Goal: Task Accomplishment & Management: Manage account settings

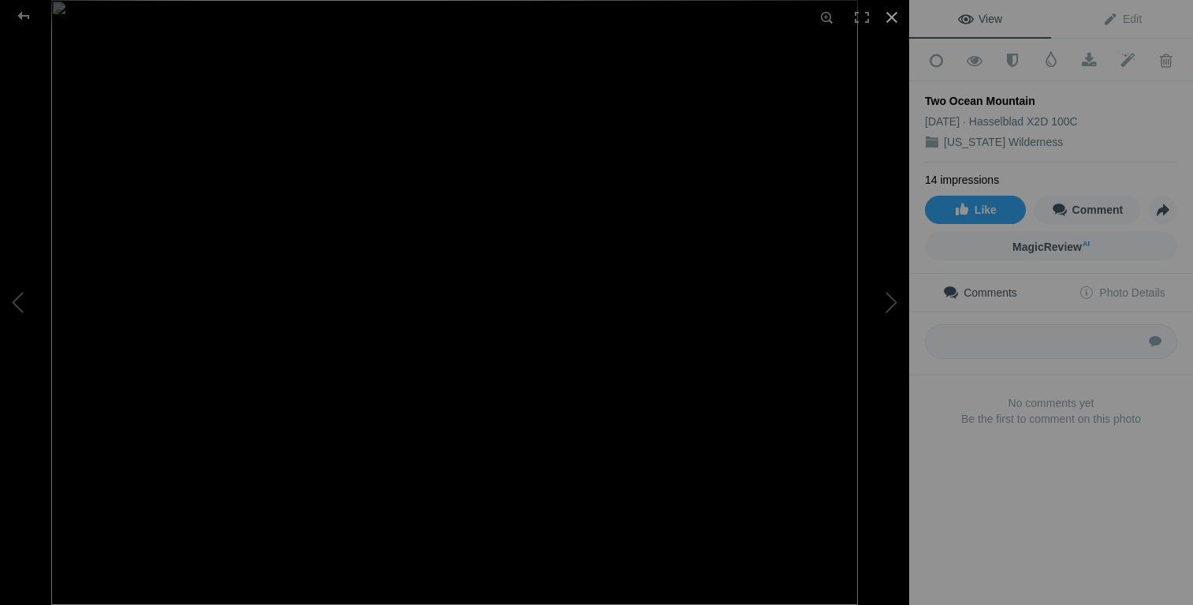
click at [889, 20] on div at bounding box center [891, 17] width 35 height 35
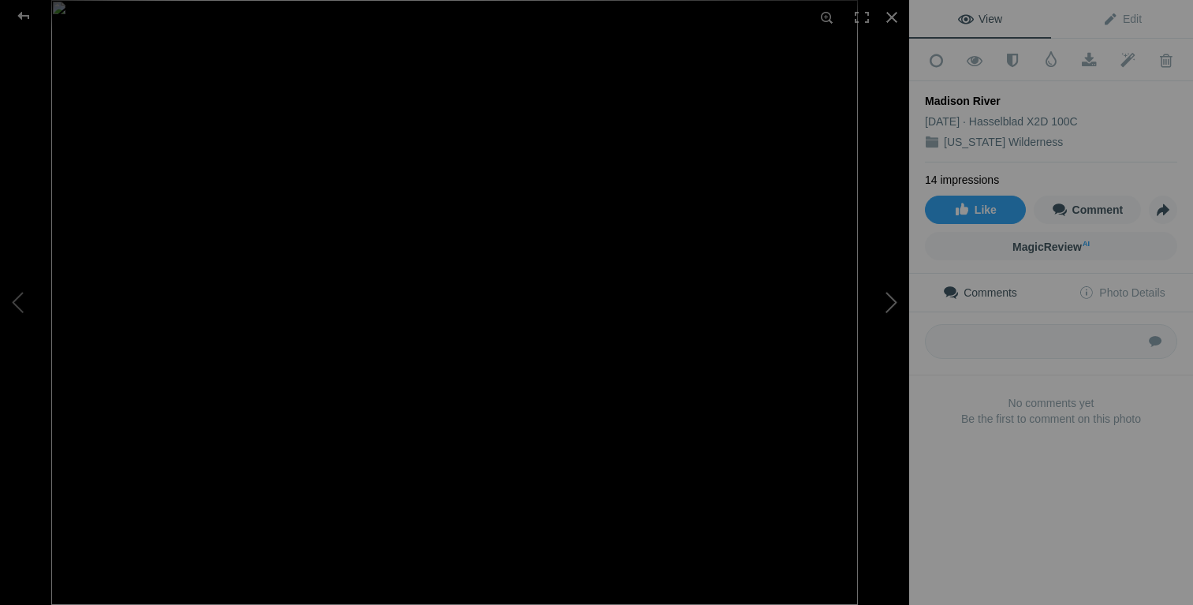
click at [893, 313] on button at bounding box center [850, 302] width 118 height 218
click at [27, 311] on button at bounding box center [59, 302] width 118 height 218
click at [891, 300] on button at bounding box center [850, 302] width 118 height 218
click at [895, 20] on div at bounding box center [891, 17] width 35 height 35
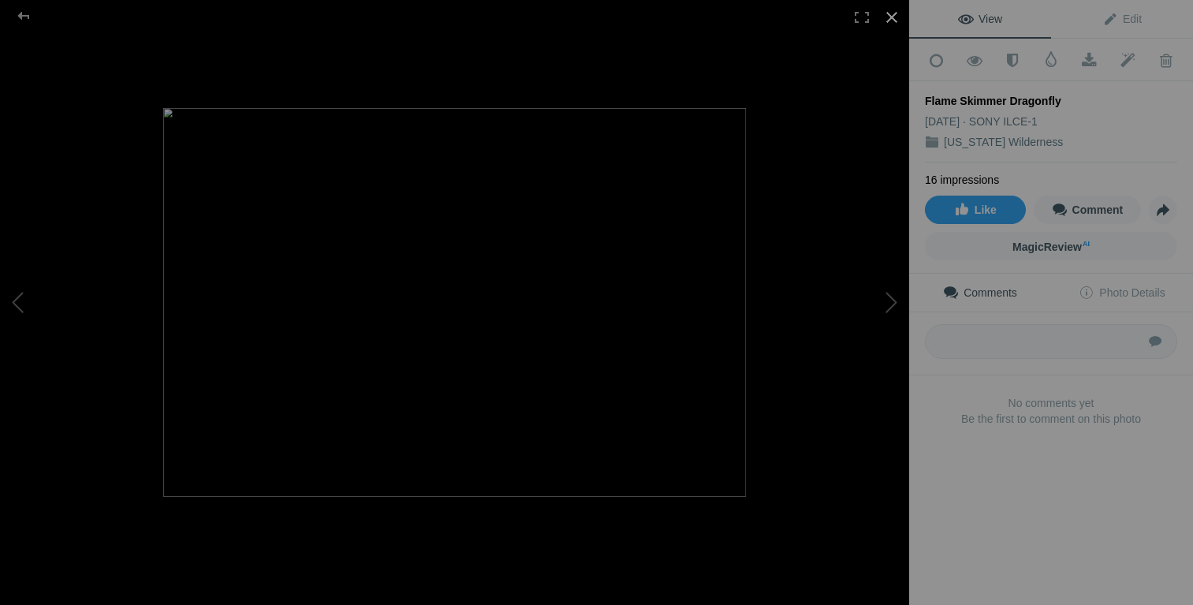
click at [900, 15] on div at bounding box center [891, 17] width 35 height 35
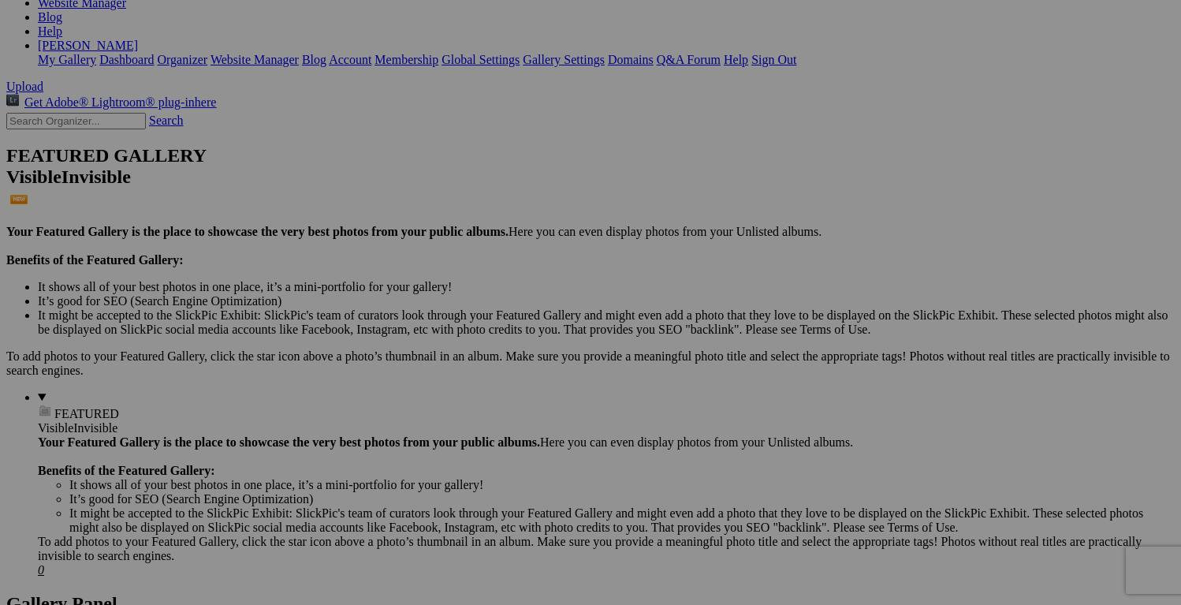
scroll to position [263, 0]
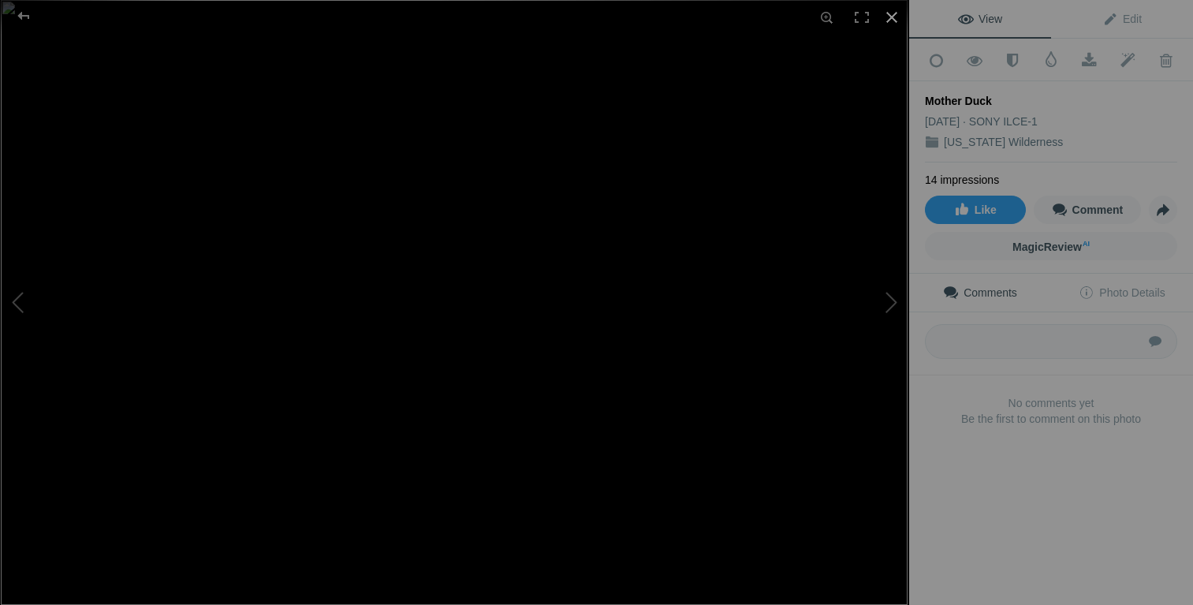
click at [892, 9] on div at bounding box center [891, 17] width 35 height 35
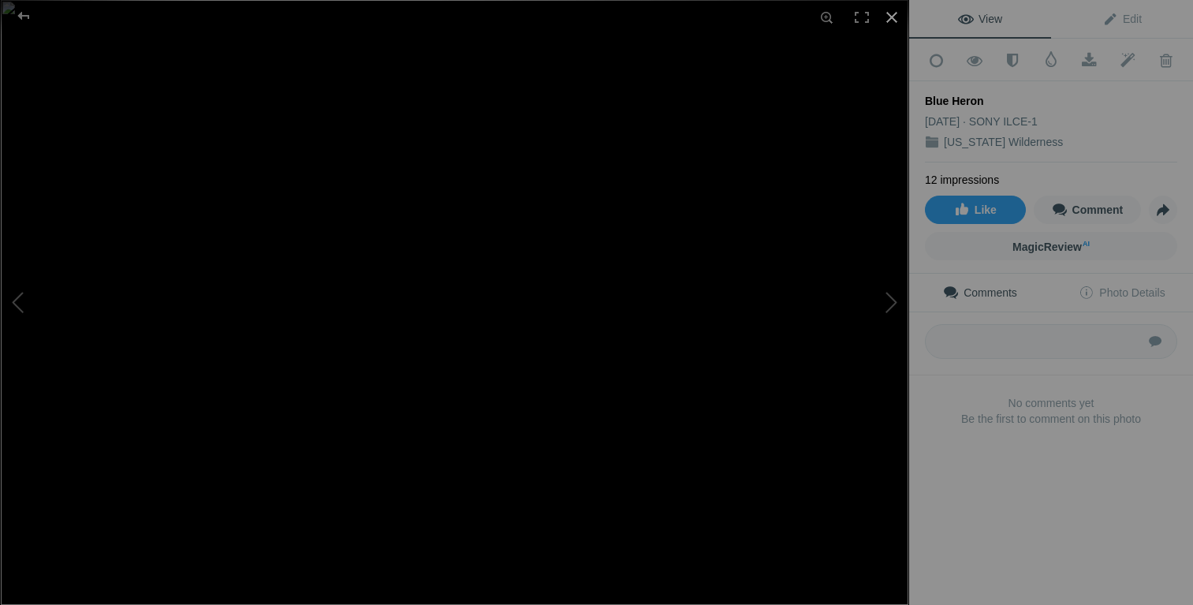
click at [900, 10] on div at bounding box center [891, 17] width 35 height 35
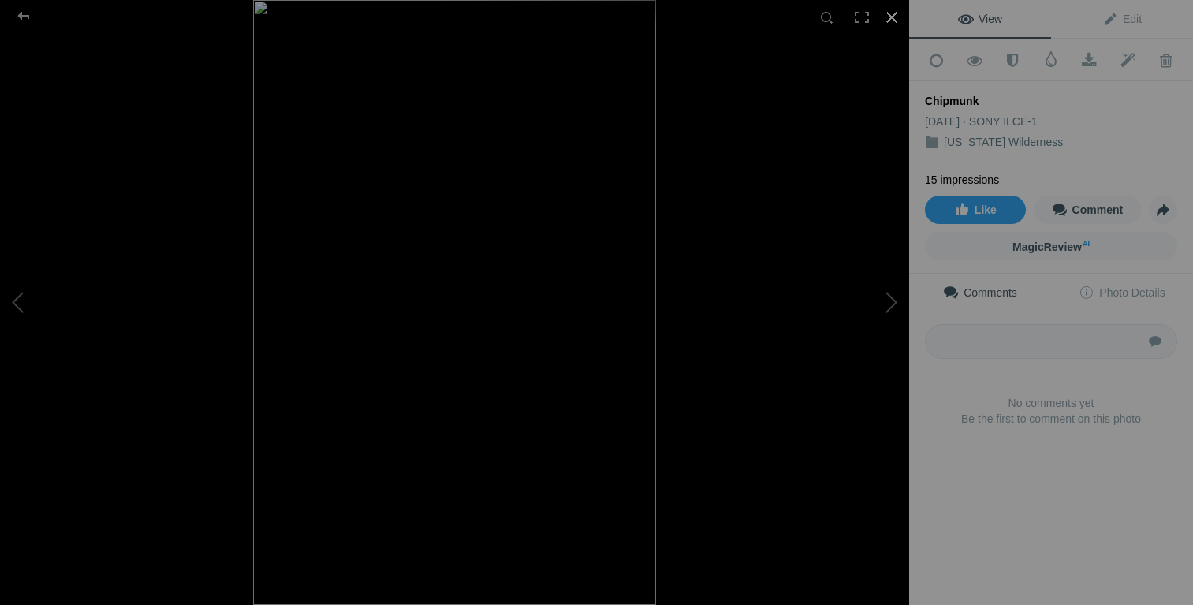
click at [900, 13] on div at bounding box center [891, 17] width 35 height 35
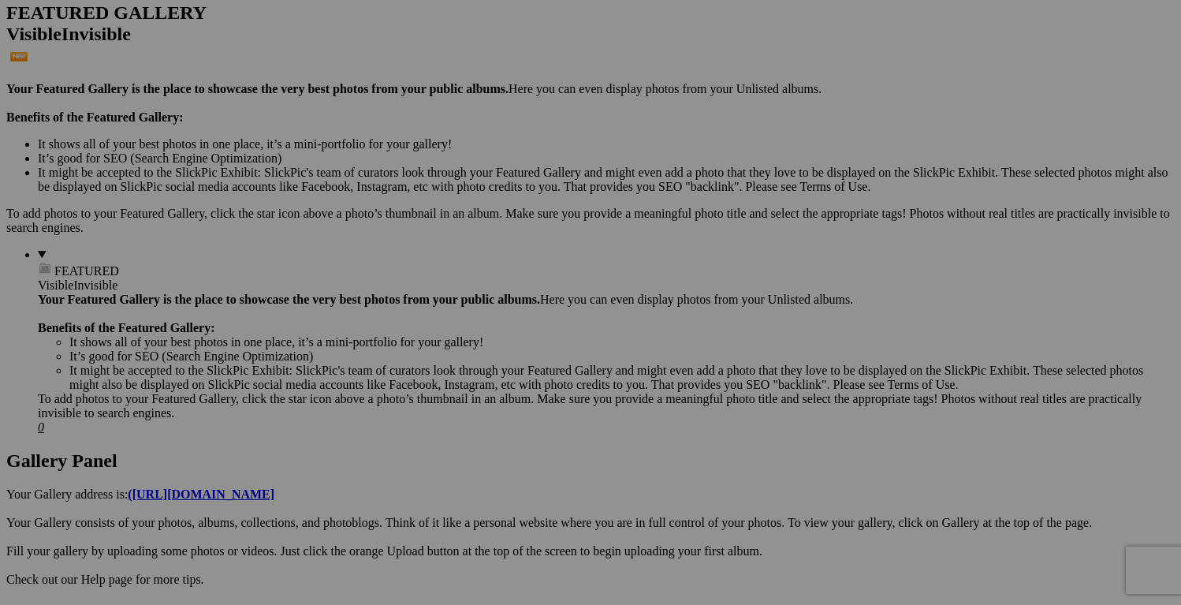
scroll to position [436, 0]
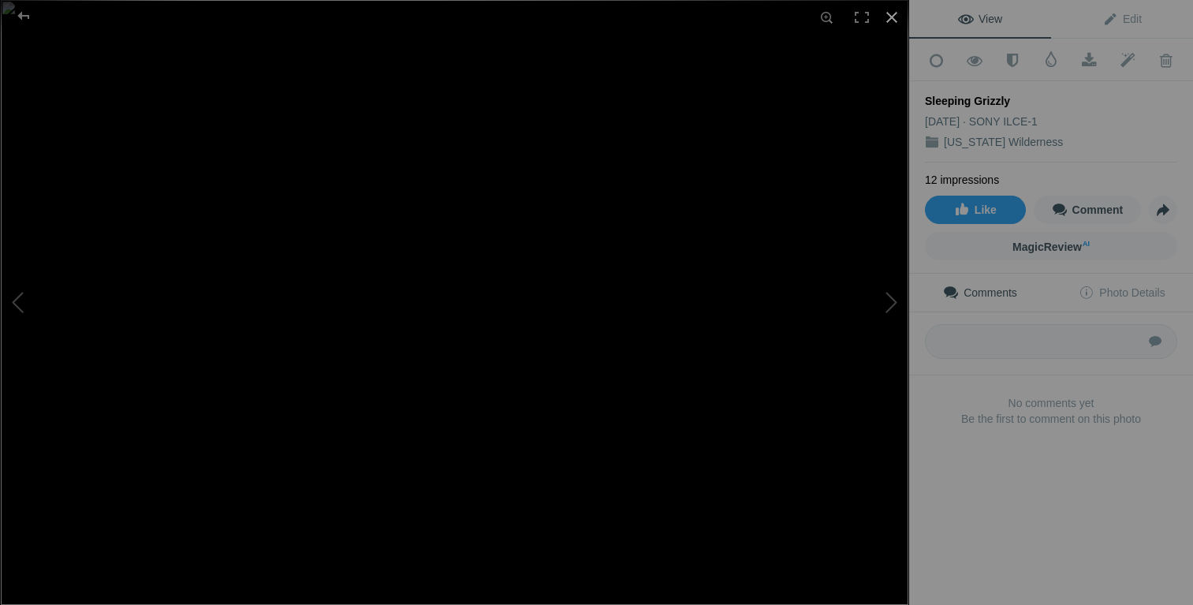
click at [889, 22] on div at bounding box center [891, 17] width 35 height 35
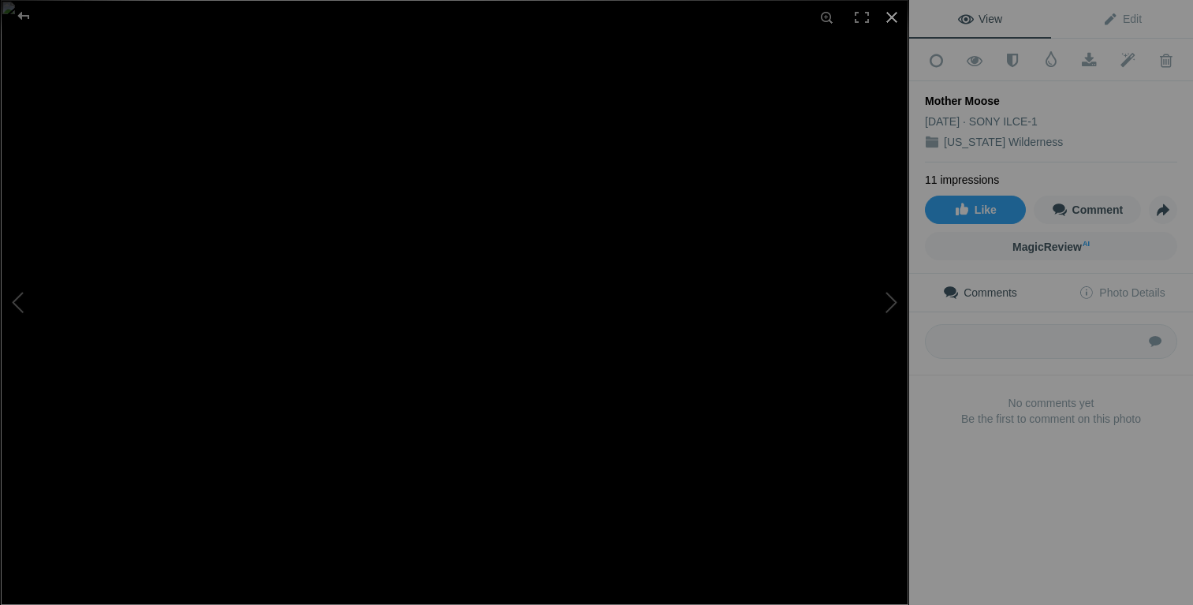
click at [891, 10] on div at bounding box center [891, 17] width 35 height 35
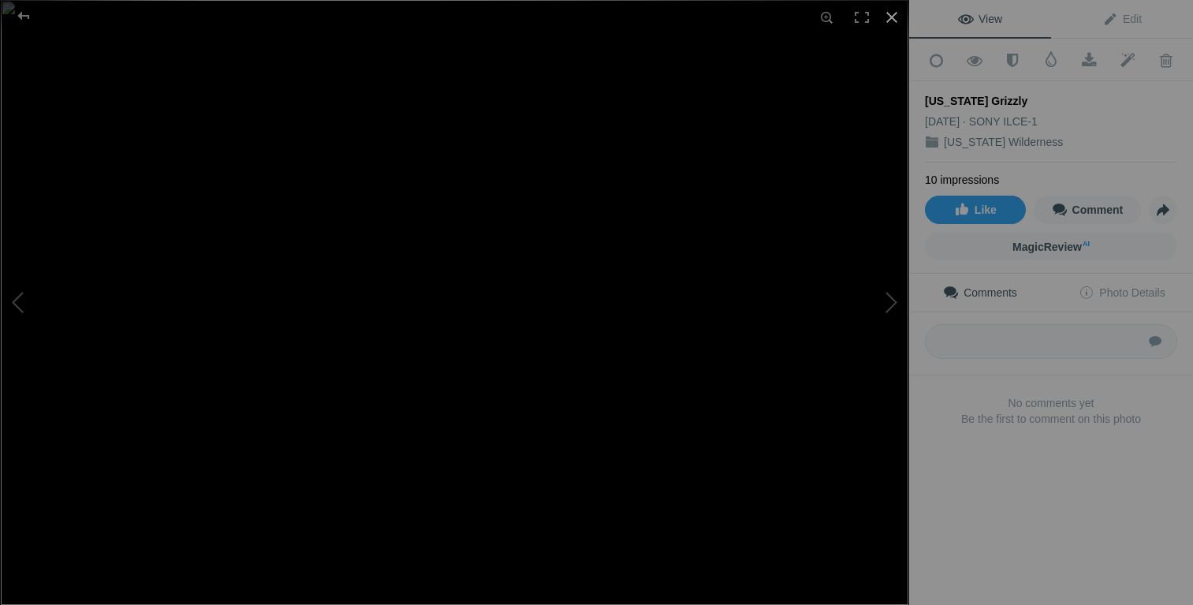
click at [894, 25] on div at bounding box center [891, 17] width 35 height 35
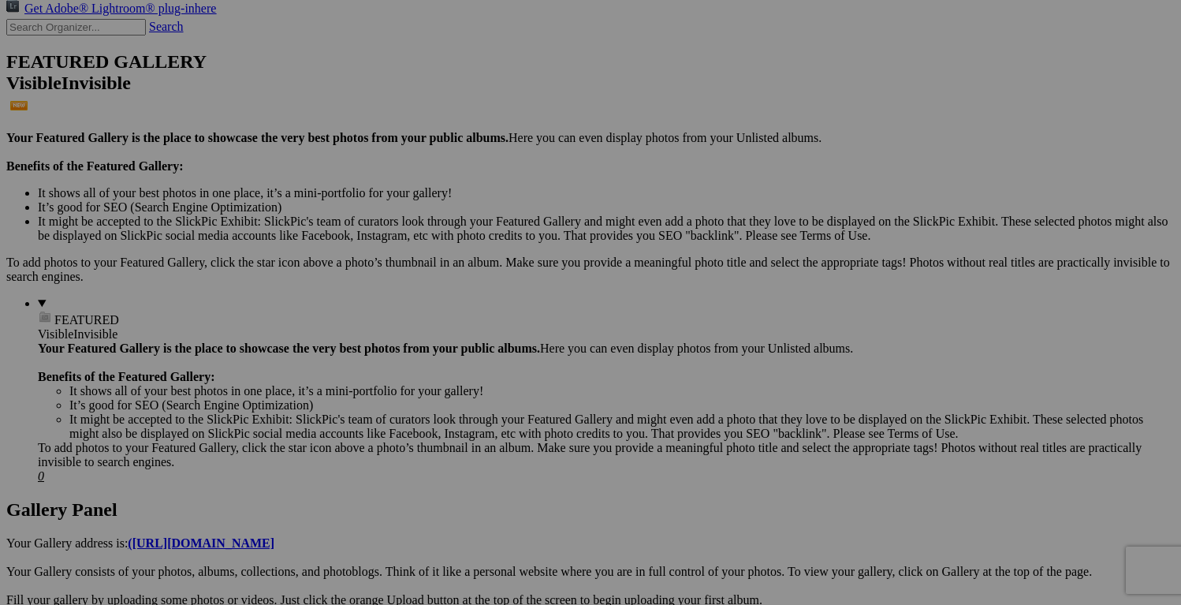
scroll to position [394, 0]
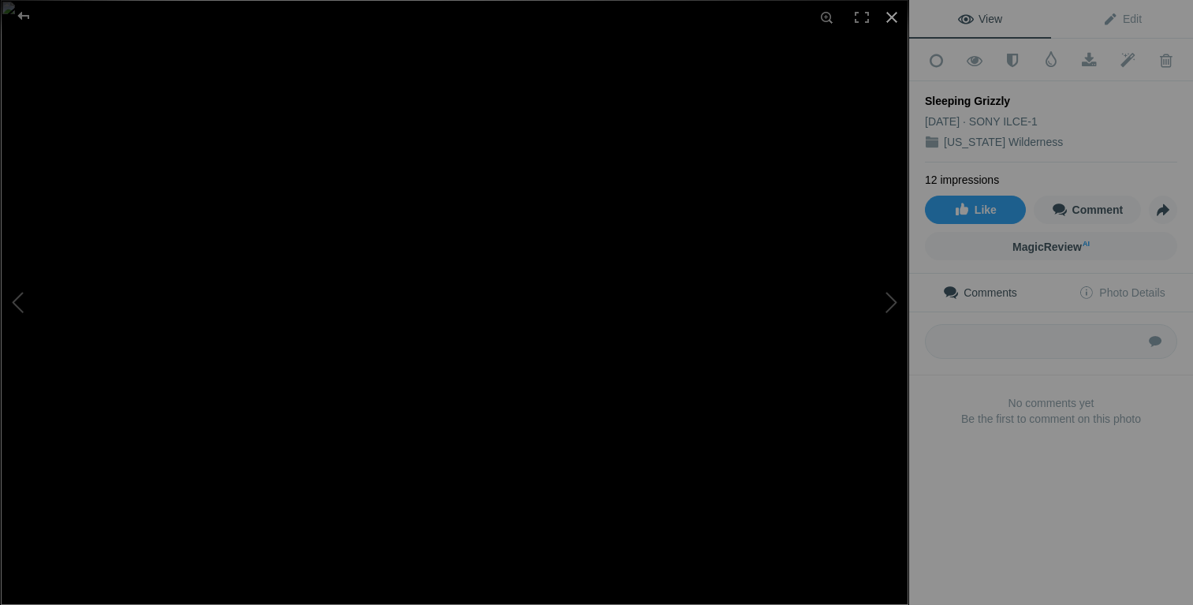
click at [900, 17] on div at bounding box center [891, 17] width 35 height 35
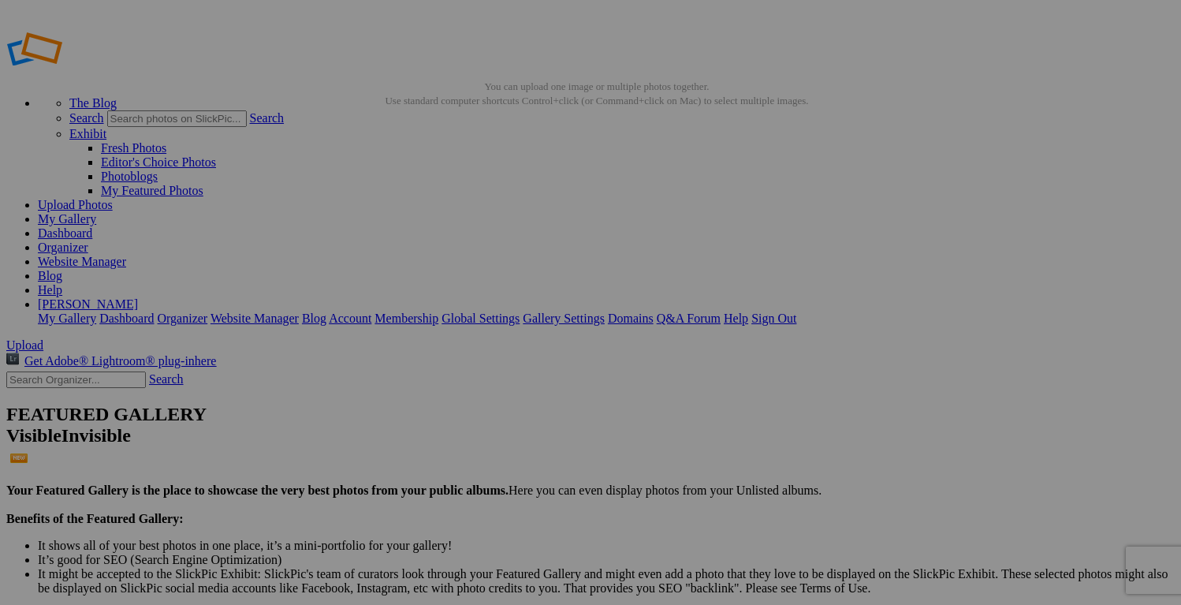
scroll to position [0, 0]
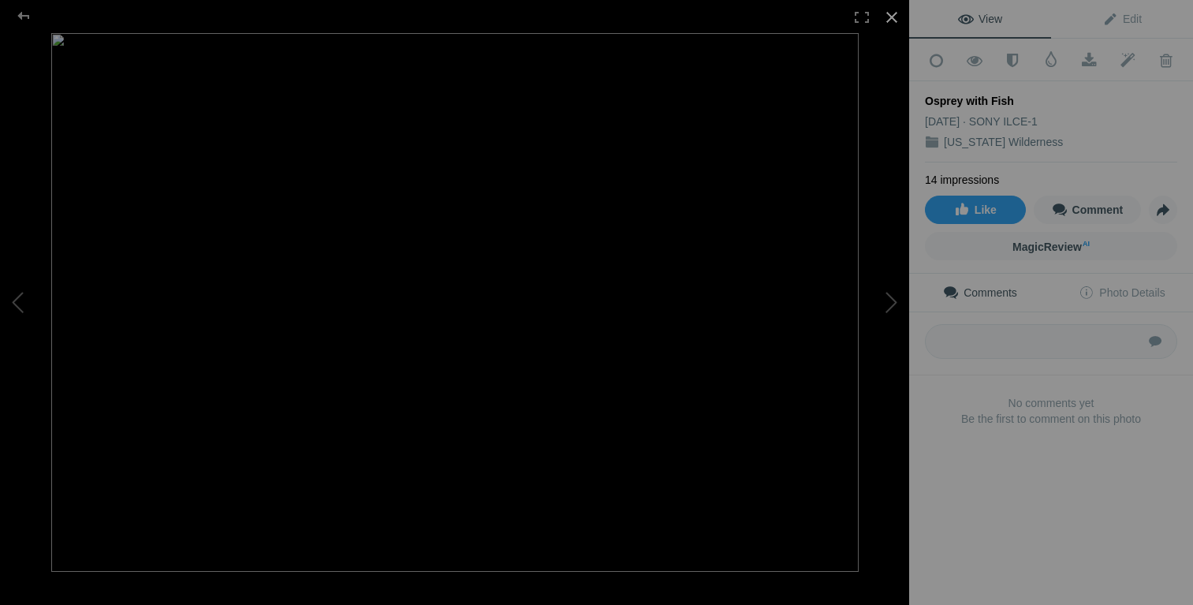
click at [896, 27] on div at bounding box center [891, 17] width 35 height 35
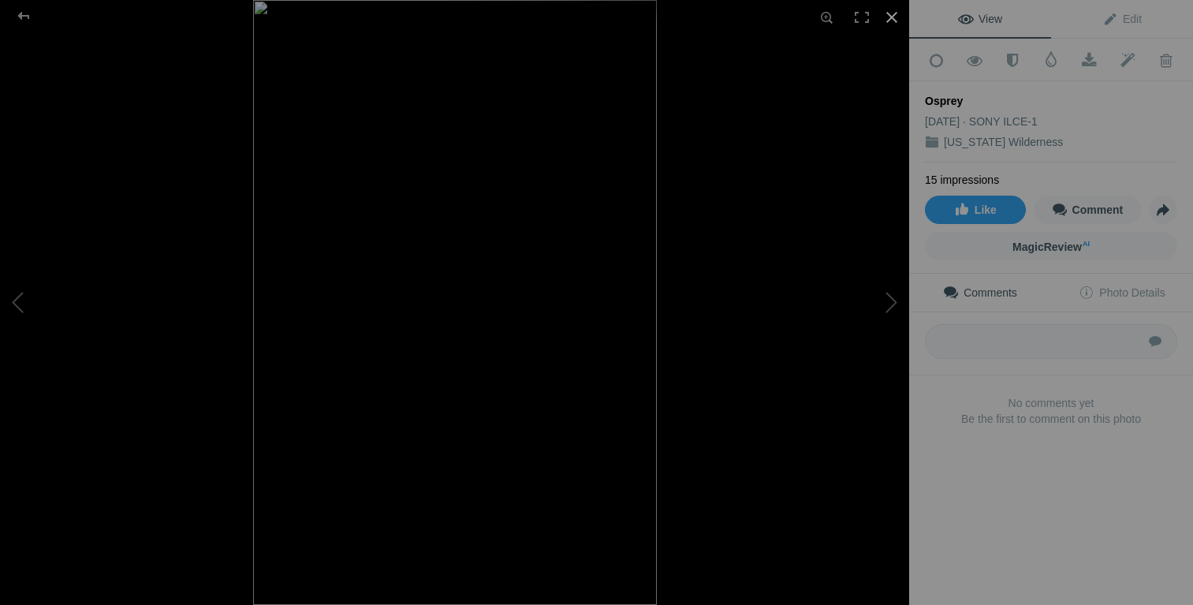
click at [896, 19] on div at bounding box center [891, 17] width 35 height 35
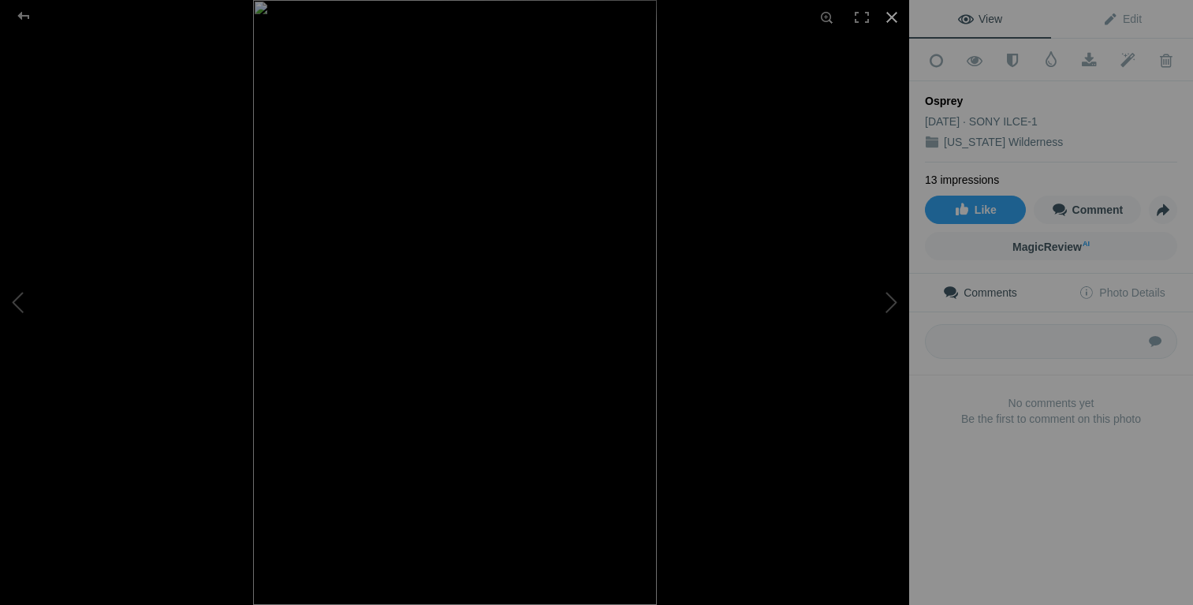
click at [887, 14] on div at bounding box center [891, 17] width 35 height 35
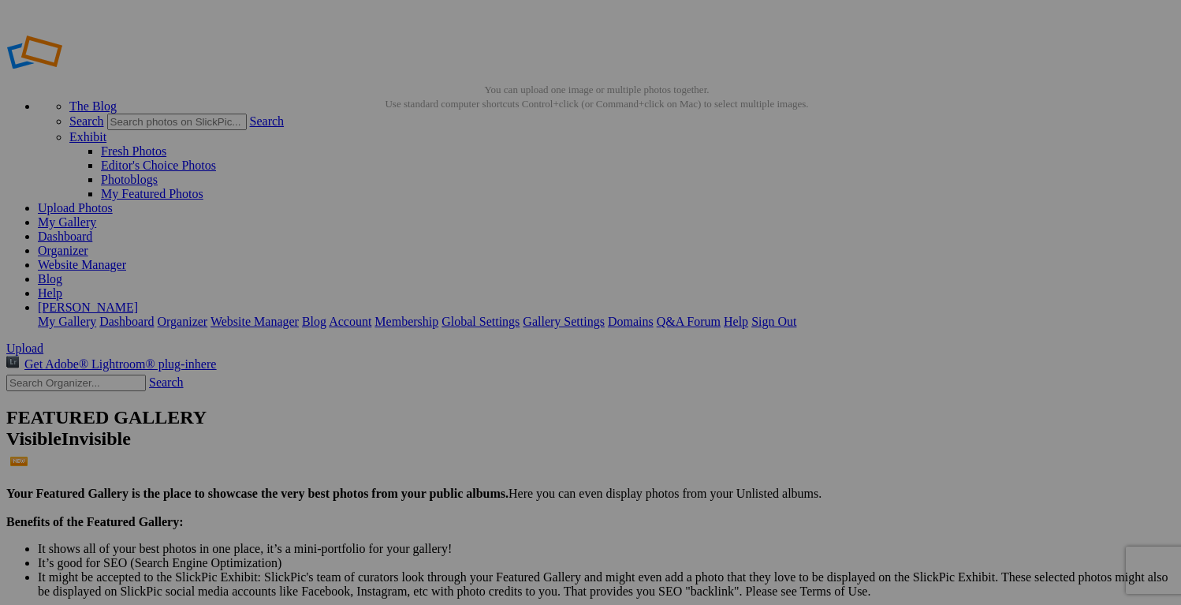
type input "NicandSarinaWedding"
